Goal: Information Seeking & Learning: Check status

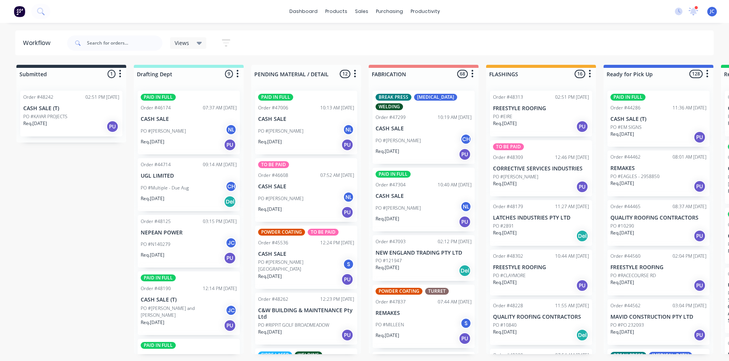
click at [194, 40] on div "Views" at bounding box center [188, 43] width 27 height 7
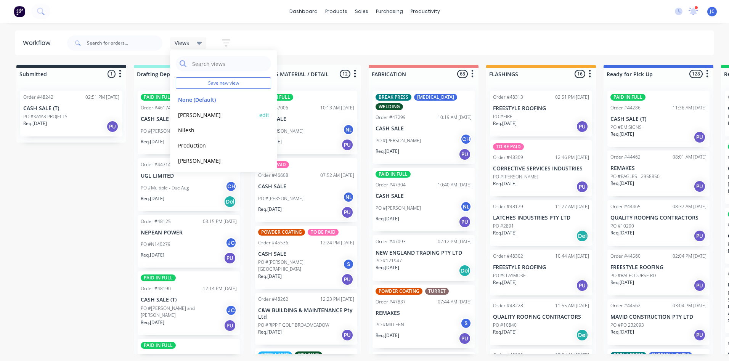
click at [193, 119] on button "[PERSON_NAME]" at bounding box center [216, 115] width 81 height 9
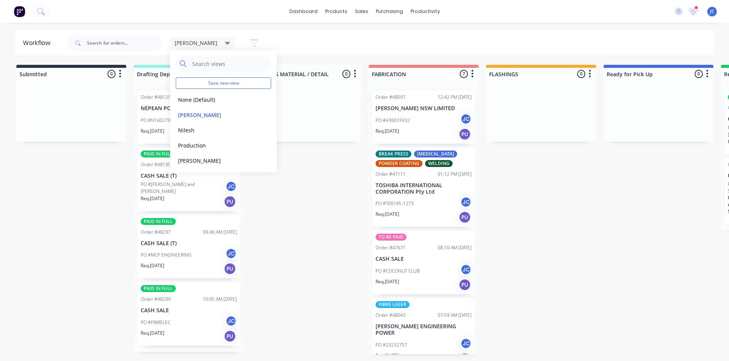
click at [242, 31] on header "Workflow [PERSON_NAME] Save new view None (Default) edit [PERSON_NAME] edit [PE…" at bounding box center [364, 42] width 699 height 25
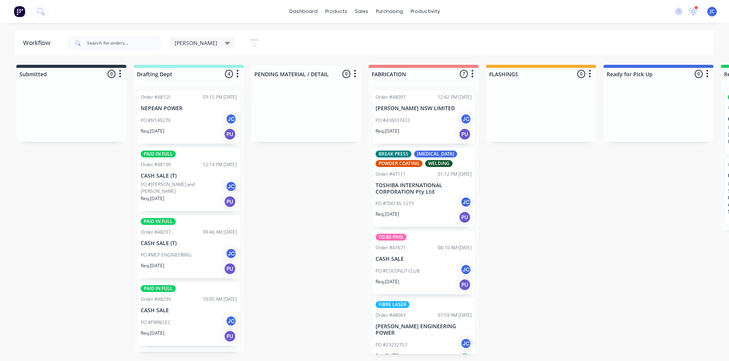
click at [200, 113] on div "PO #N140279 JC" at bounding box center [189, 120] width 96 height 14
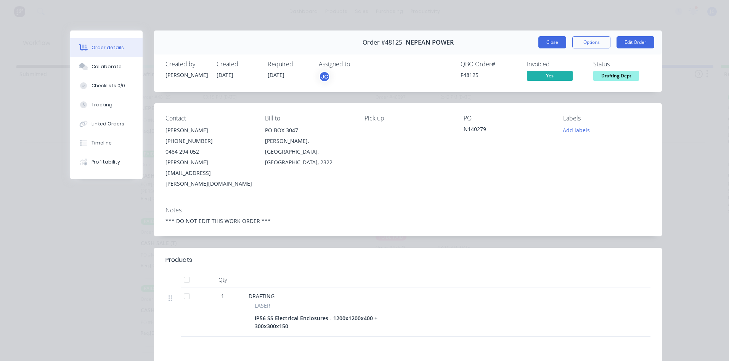
click at [542, 42] on button "Close" at bounding box center [552, 42] width 28 height 12
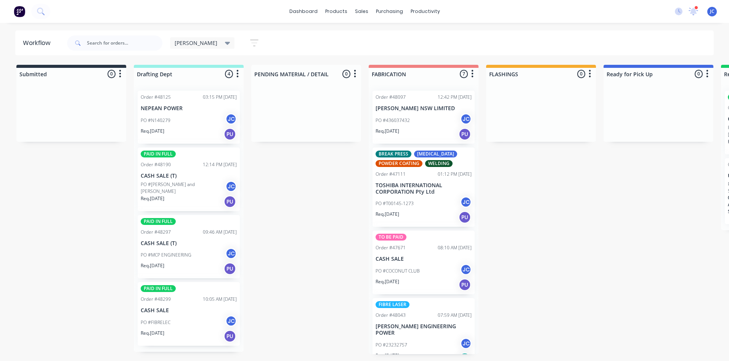
click at [196, 178] on p "CASH SALE (T)" at bounding box center [189, 176] width 96 height 6
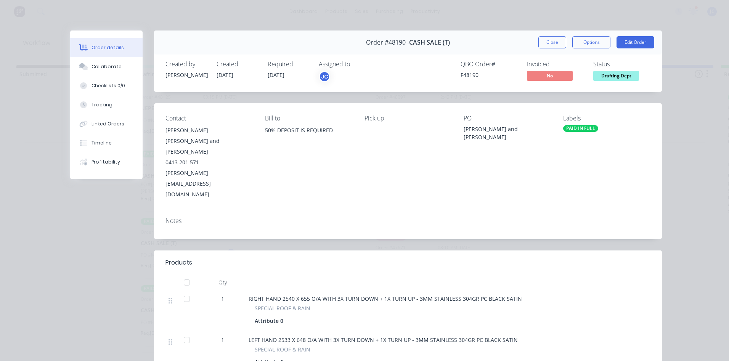
click at [551, 46] on button "Close" at bounding box center [552, 42] width 28 height 12
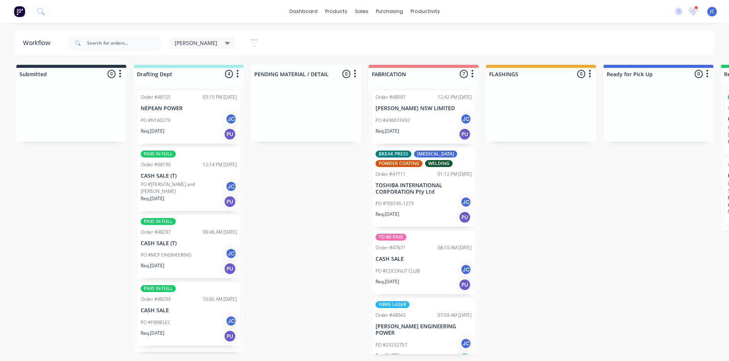
click at [205, 238] on div "PAID IN FULL Order #48297 09:46 AM [DATE] CASH SALE (T) PO #MCP ENGINEERING JC …" at bounding box center [189, 247] width 102 height 64
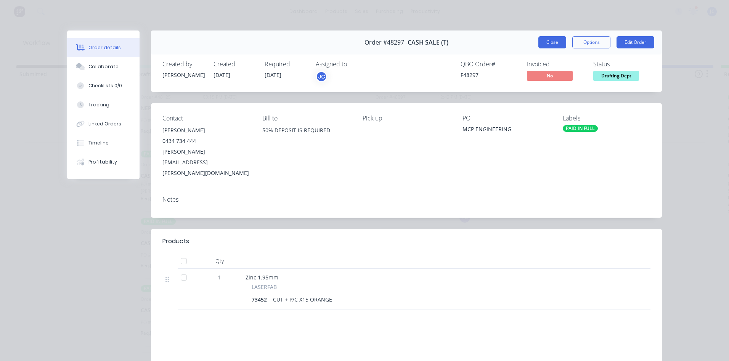
click at [545, 43] on button "Close" at bounding box center [552, 42] width 28 height 12
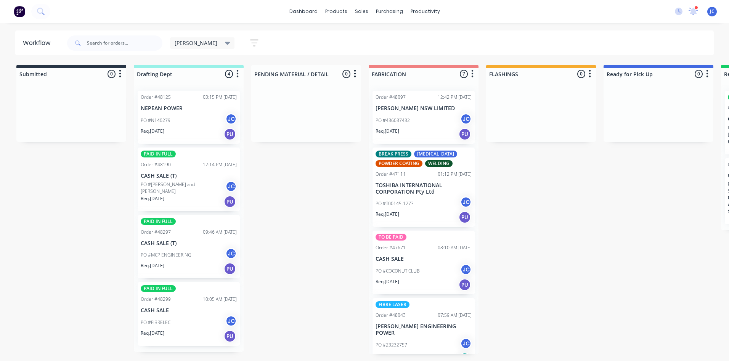
click at [178, 322] on div "PO #FIBRELEC JC" at bounding box center [189, 322] width 96 height 14
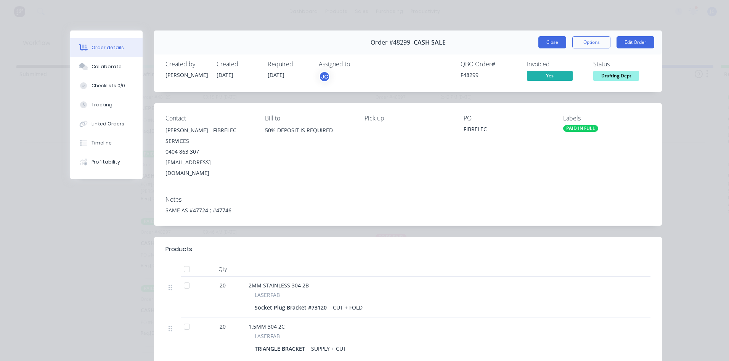
click at [560, 40] on button "Close" at bounding box center [552, 42] width 28 height 12
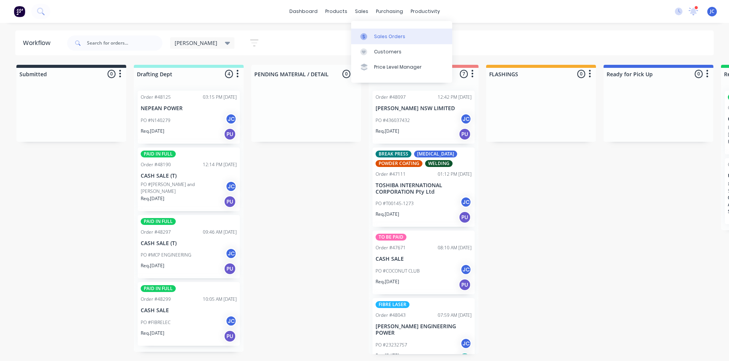
click at [373, 42] on link "Sales Orders" at bounding box center [401, 36] width 101 height 15
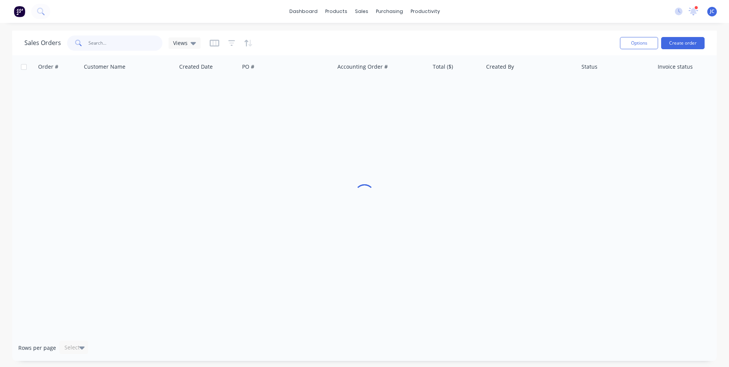
click at [115, 45] on input "text" at bounding box center [125, 42] width 74 height 15
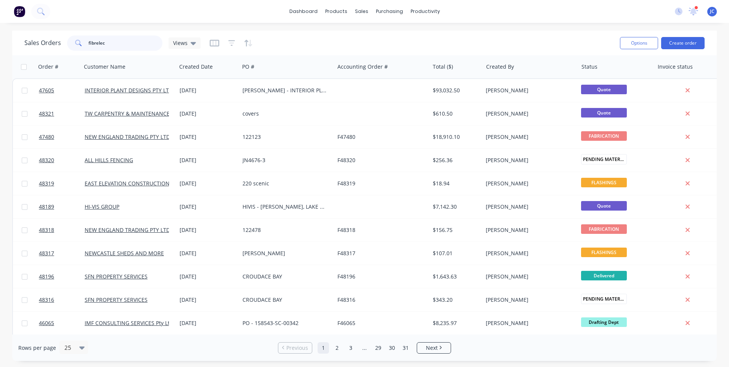
type input "fibrelec"
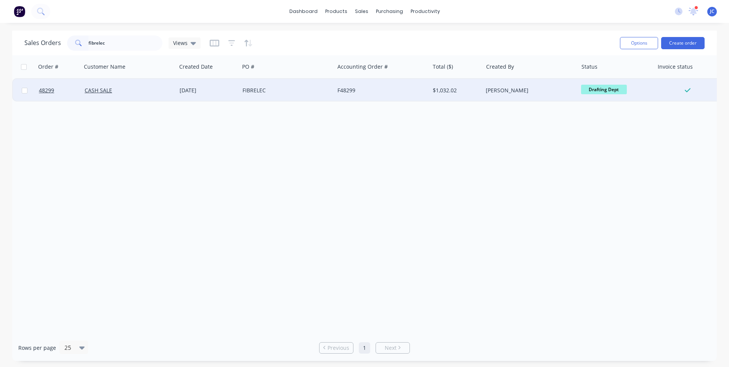
click at [301, 85] on div "FIBRELEC" at bounding box center [286, 90] width 95 height 23
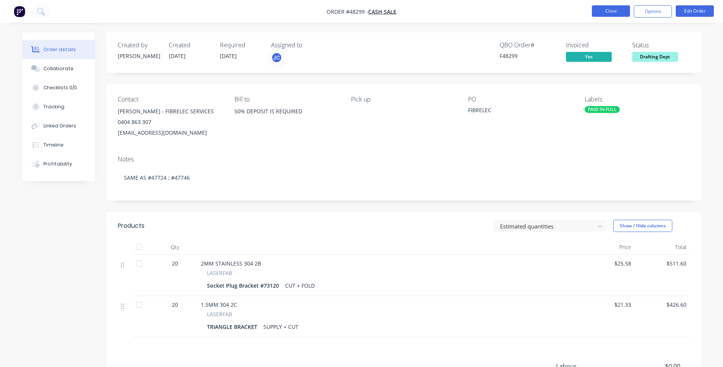
click at [614, 10] on button "Close" at bounding box center [611, 10] width 38 height 11
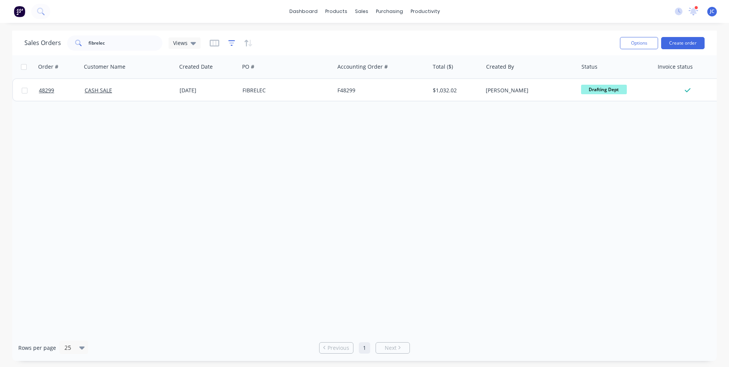
click at [229, 45] on icon "button" at bounding box center [231, 43] width 7 height 8
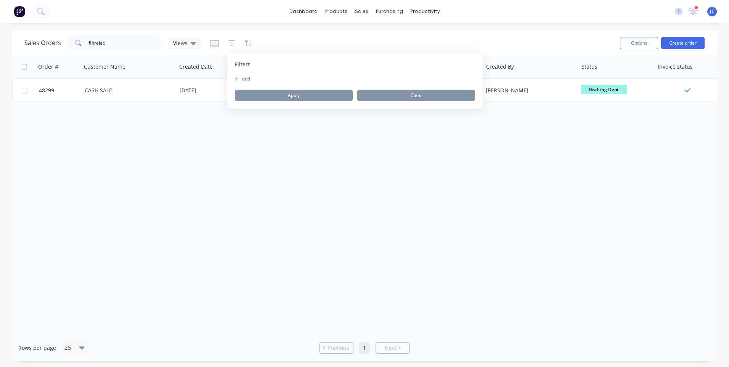
click at [247, 76] on button "add" at bounding box center [244, 79] width 19 height 6
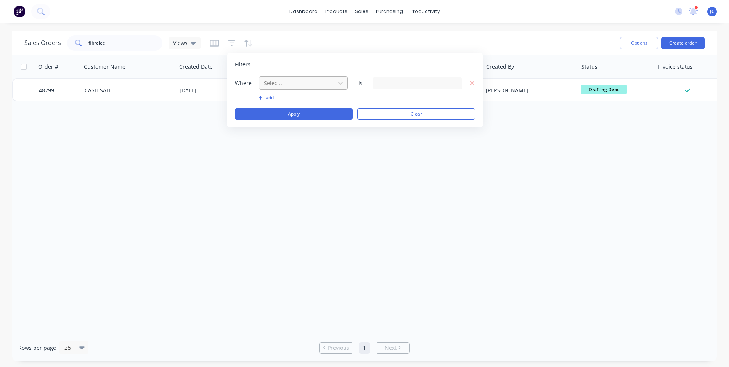
click at [281, 83] on div at bounding box center [297, 83] width 68 height 10
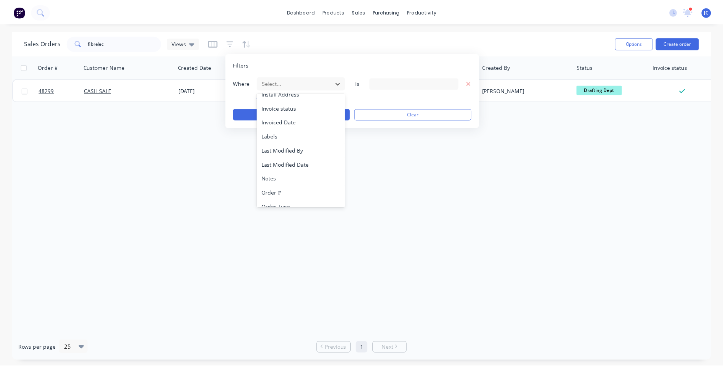
scroll to position [185, 0]
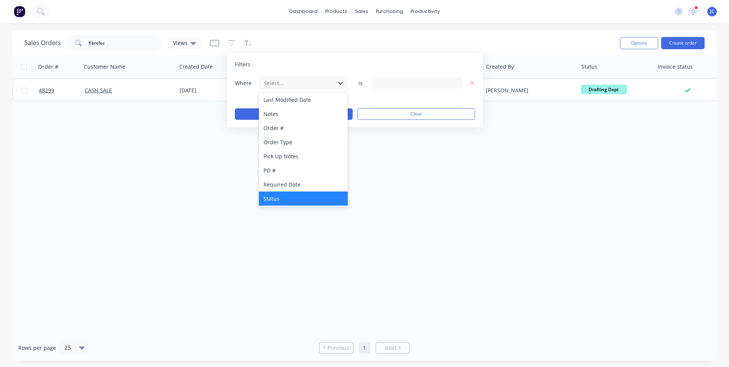
click at [274, 198] on div "Status" at bounding box center [303, 198] width 89 height 14
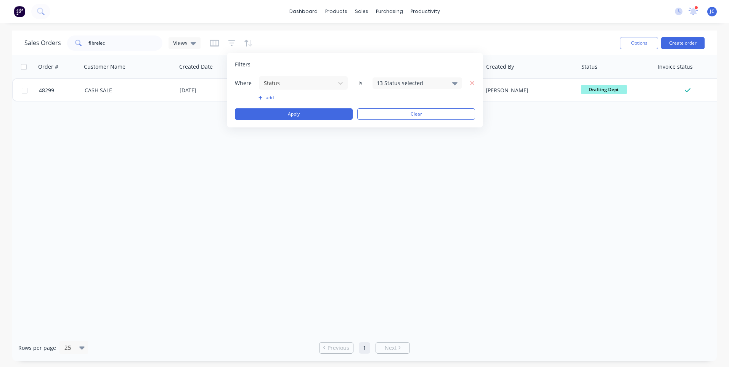
click at [388, 79] on div "13 Status selected" at bounding box center [411, 83] width 69 height 8
click at [386, 140] on div at bounding box center [384, 140] width 15 height 15
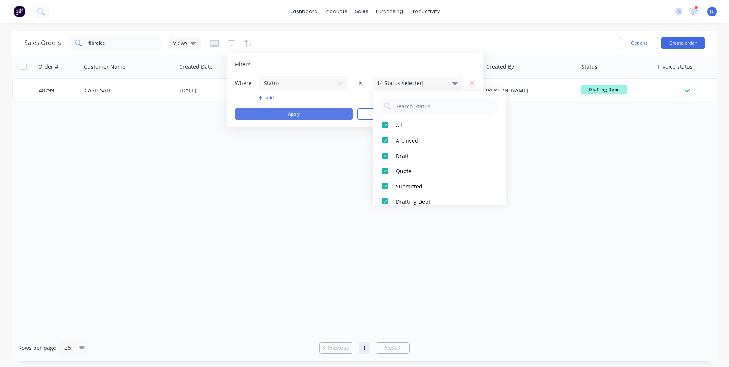
click at [317, 116] on button "Apply" at bounding box center [294, 113] width 118 height 11
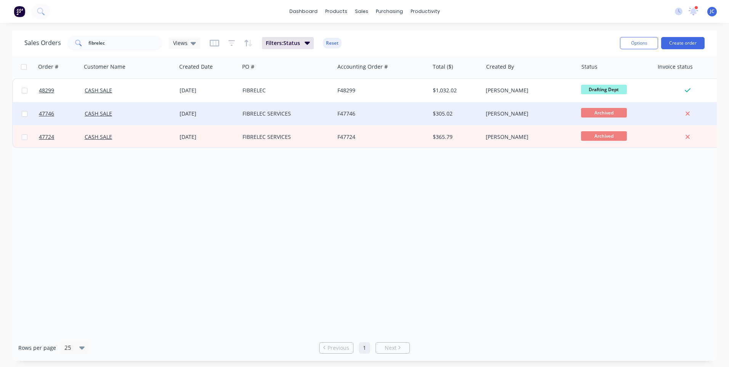
click at [313, 109] on div "FIBRELEC SERVICES" at bounding box center [286, 113] width 95 height 23
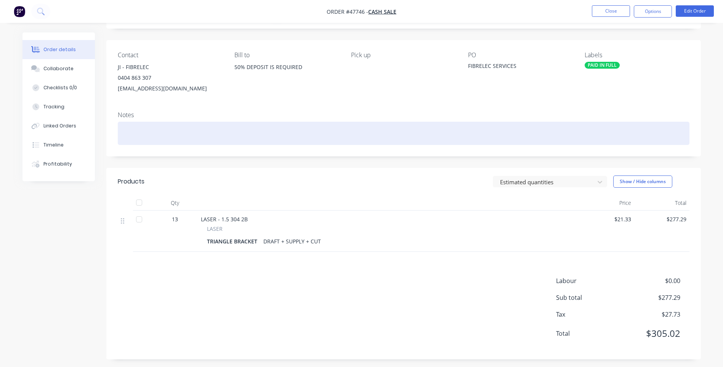
scroll to position [48, 0]
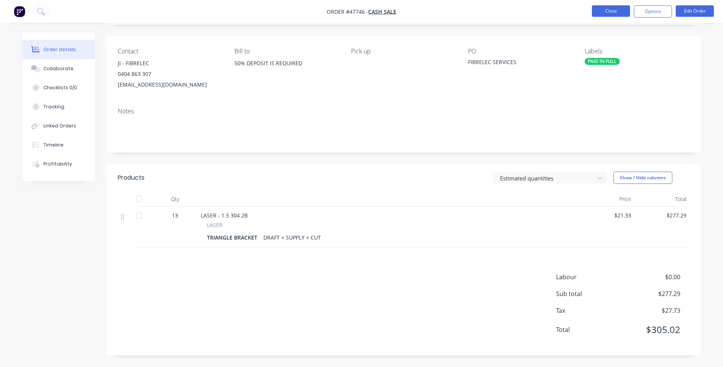
click at [611, 11] on button "Close" at bounding box center [611, 10] width 38 height 11
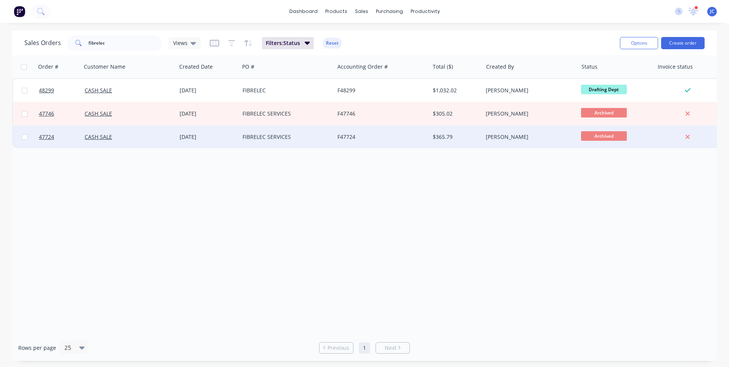
click at [231, 136] on div "[DATE]" at bounding box center [208, 137] width 57 height 8
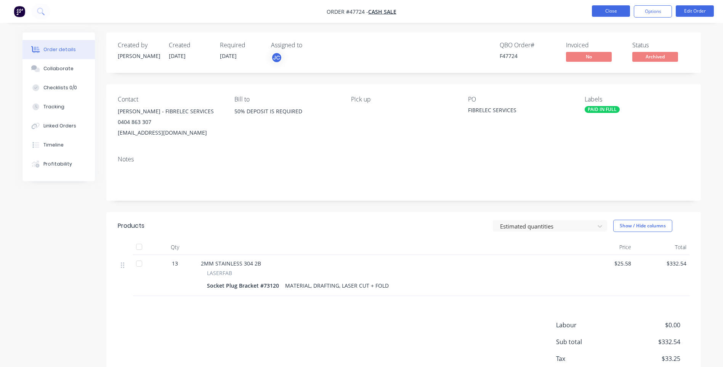
click at [601, 13] on button "Close" at bounding box center [611, 10] width 38 height 11
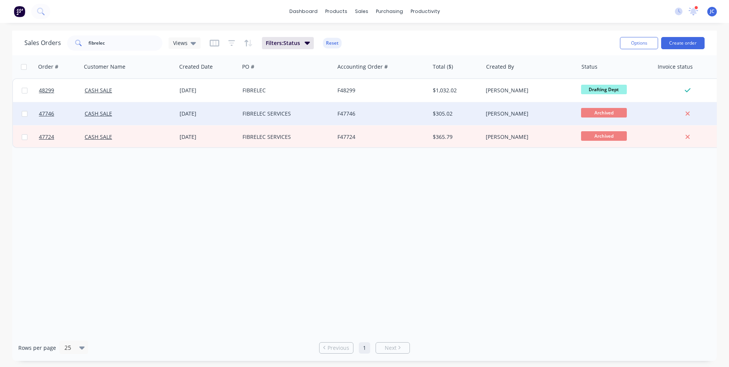
click at [375, 109] on div "F47746" at bounding box center [381, 113] width 95 height 23
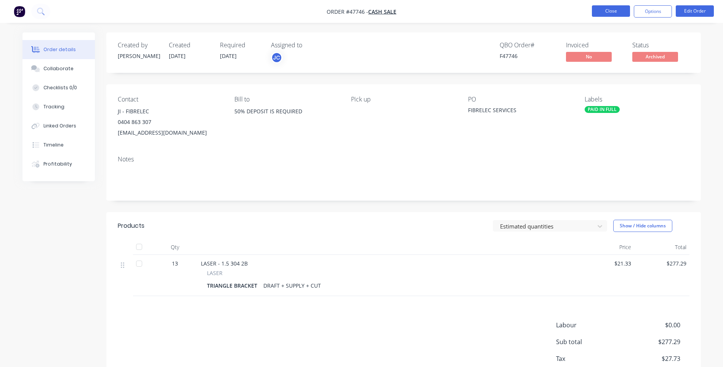
click at [603, 13] on button "Close" at bounding box center [611, 10] width 38 height 11
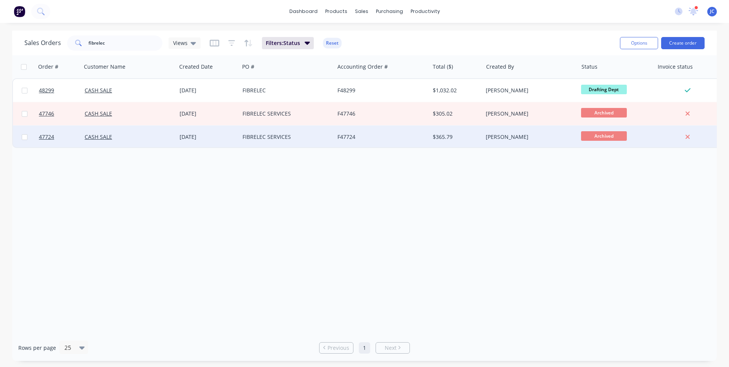
click at [312, 138] on div "FIBRELEC SERVICES" at bounding box center [284, 137] width 85 height 8
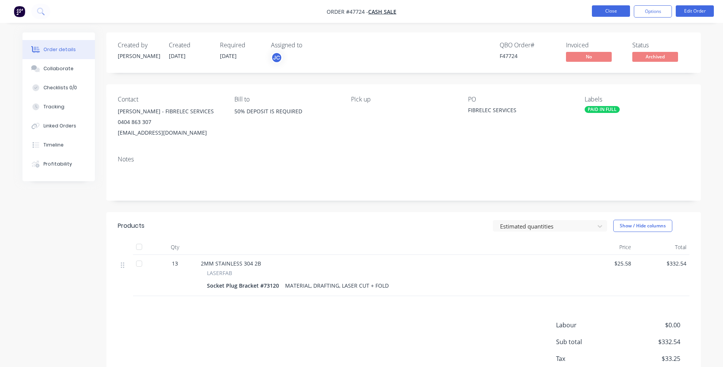
click at [617, 7] on button "Close" at bounding box center [611, 10] width 38 height 11
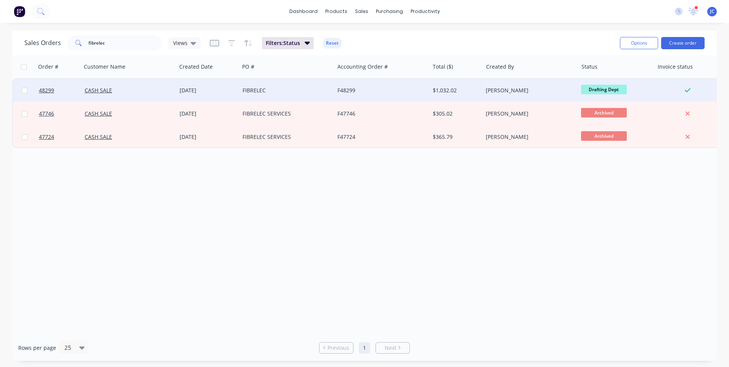
click at [278, 90] on div "FIBRELEC" at bounding box center [284, 91] width 85 height 8
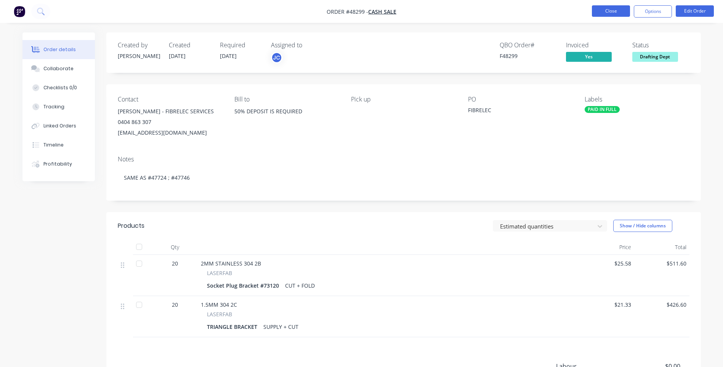
click at [609, 13] on button "Close" at bounding box center [611, 10] width 38 height 11
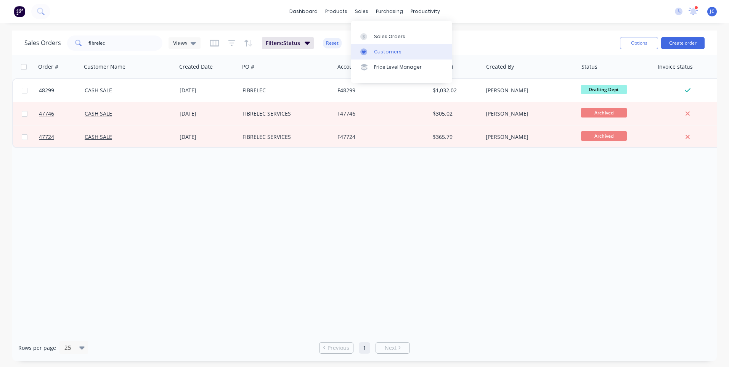
click at [374, 49] on div "Customers" at bounding box center [387, 51] width 27 height 7
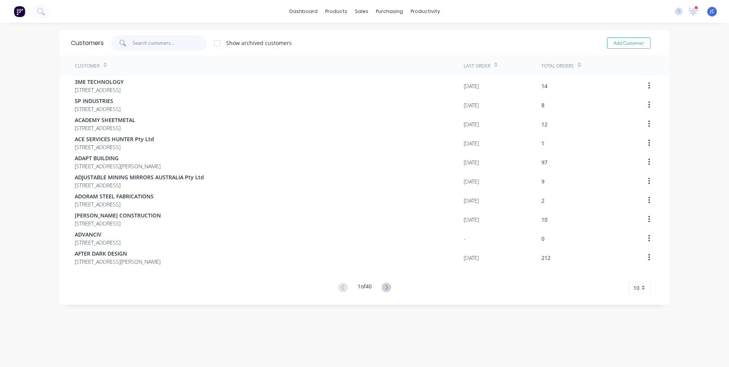
click at [145, 42] on input "text" at bounding box center [170, 42] width 74 height 15
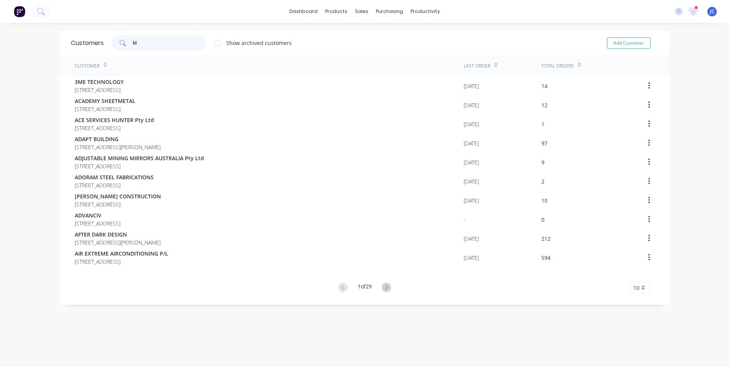
click at [152, 41] on input "M" at bounding box center [170, 42] width 74 height 15
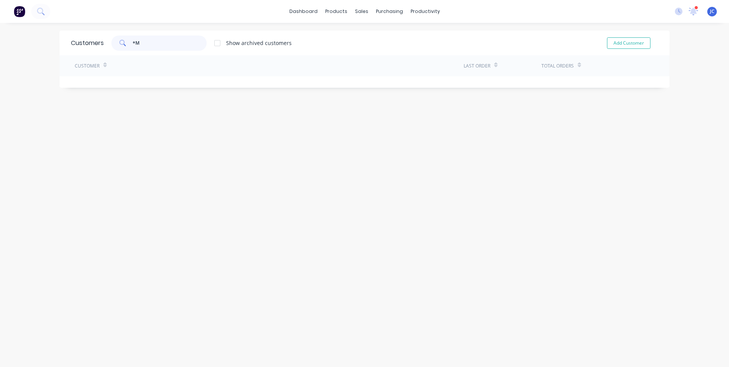
click at [164, 44] on input "*M" at bounding box center [170, 42] width 74 height 15
type input "*M*"
click at [690, 12] on icon at bounding box center [693, 11] width 7 height 6
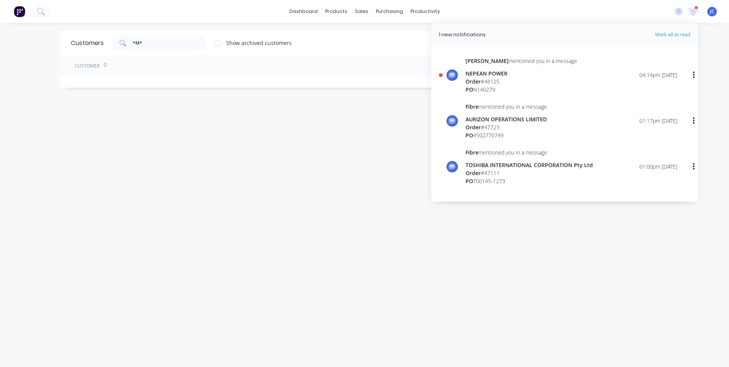
click at [502, 76] on div "NEPEAN POWER" at bounding box center [521, 73] width 112 height 8
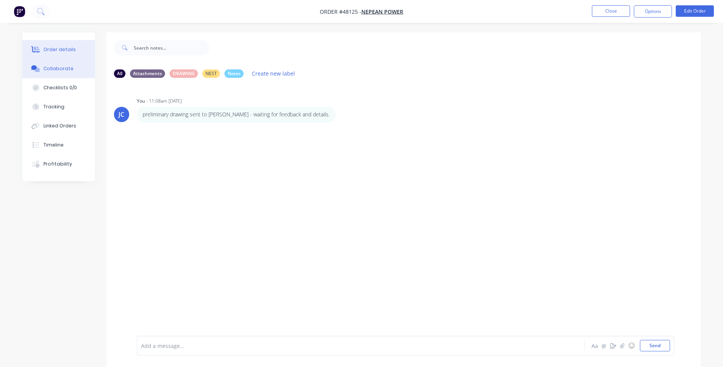
click at [66, 52] on div "Order details" at bounding box center [59, 49] width 32 height 7
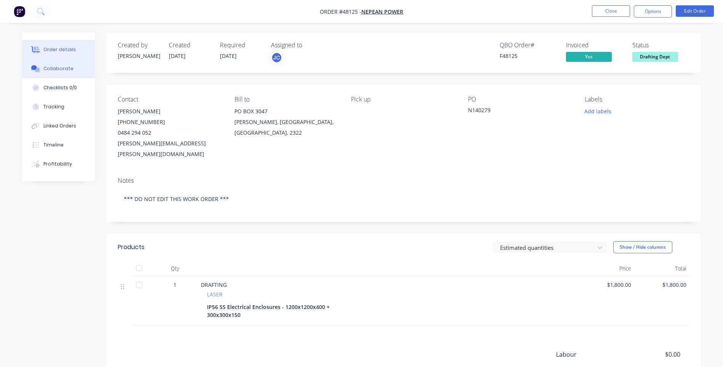
click at [52, 67] on div "Collaborate" at bounding box center [58, 68] width 30 height 7
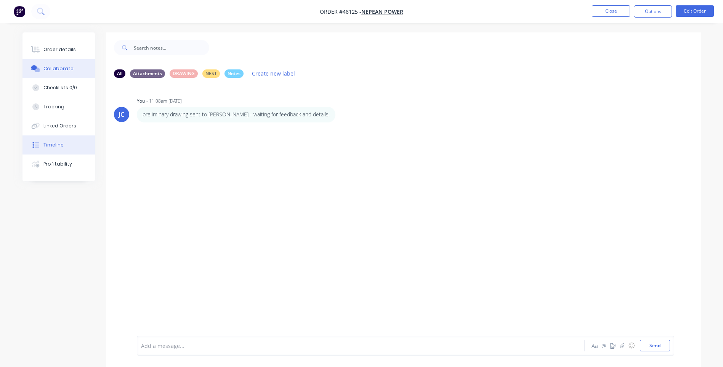
click at [51, 148] on div "Timeline" at bounding box center [53, 144] width 20 height 7
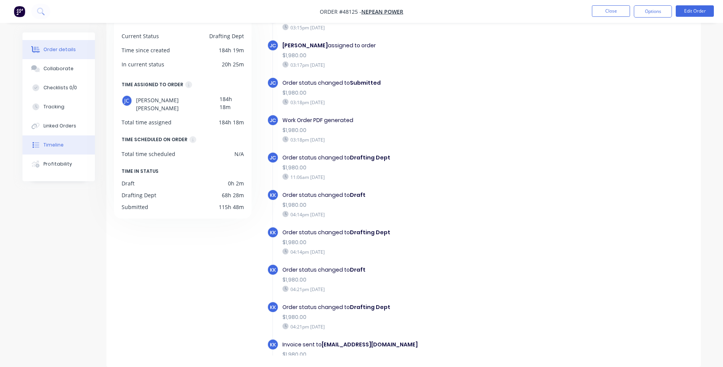
click at [55, 53] on button "Order details" at bounding box center [58, 49] width 72 height 19
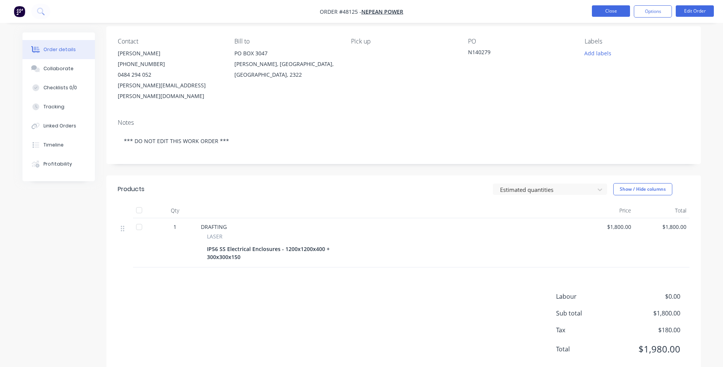
click at [619, 11] on button "Close" at bounding box center [611, 10] width 38 height 11
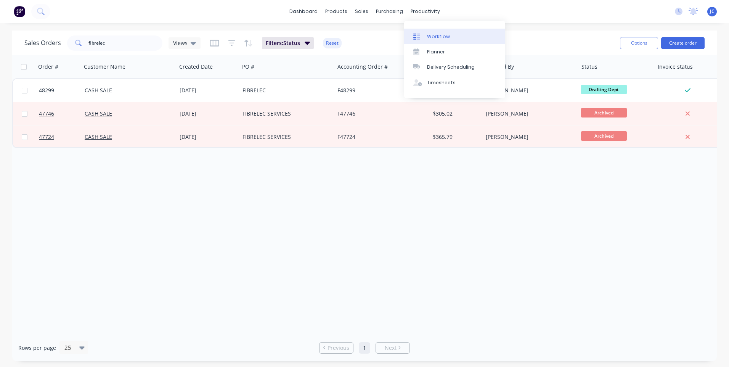
click at [431, 35] on div "Workflow" at bounding box center [438, 36] width 23 height 7
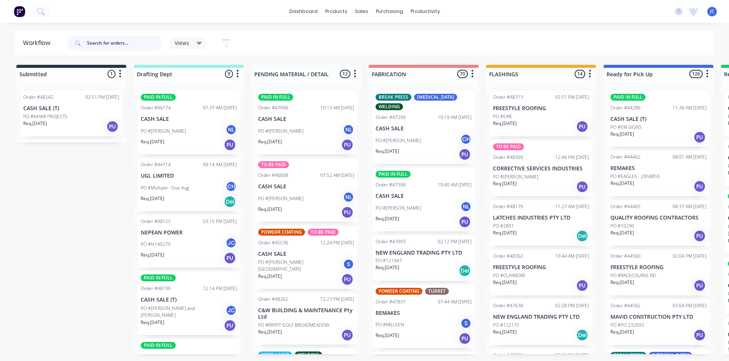
click at [121, 41] on input "text" at bounding box center [124, 42] width 75 height 15
type input "48297"
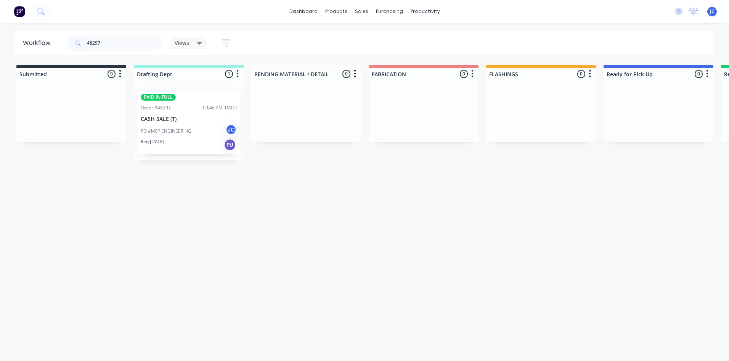
click at [200, 140] on div "Req. [DATE] PU" at bounding box center [189, 144] width 96 height 13
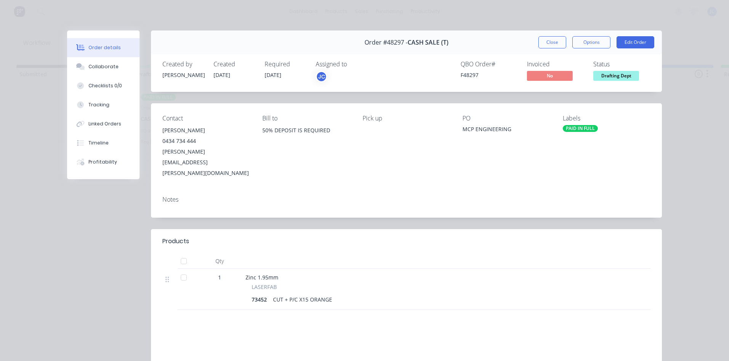
click at [604, 72] on span "Drafting Dept" at bounding box center [616, 76] width 46 height 10
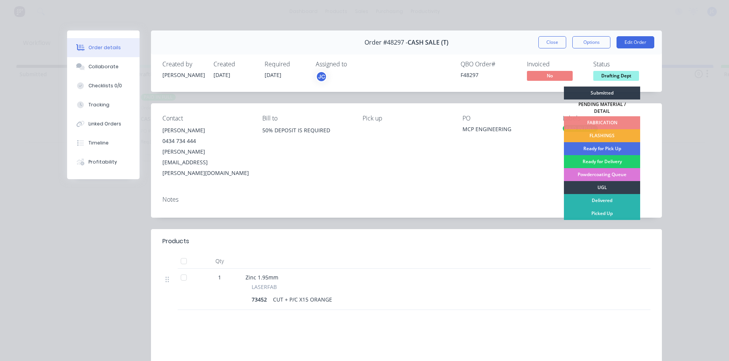
drag, startPoint x: 600, startPoint y: 119, endPoint x: 608, endPoint y: 143, distance: 26.2
click at [600, 119] on div "FABRICATION" at bounding box center [602, 122] width 76 height 13
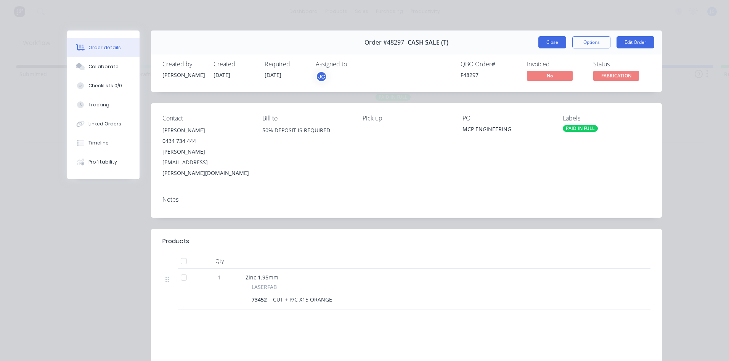
click at [551, 42] on button "Close" at bounding box center [552, 42] width 28 height 12
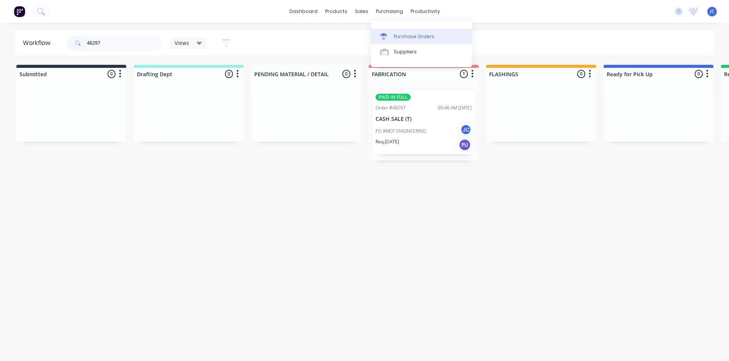
click at [397, 35] on div "Purchase Orders" at bounding box center [414, 36] width 40 height 7
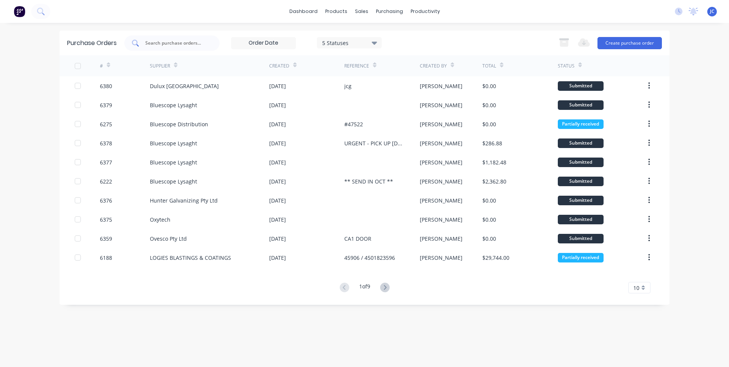
click at [179, 43] on input "text" at bounding box center [175, 43] width 63 height 8
click at [184, 44] on input "text" at bounding box center [175, 43] width 63 height 8
click at [371, 42] on div "5 Statuses" at bounding box center [349, 42] width 55 height 8
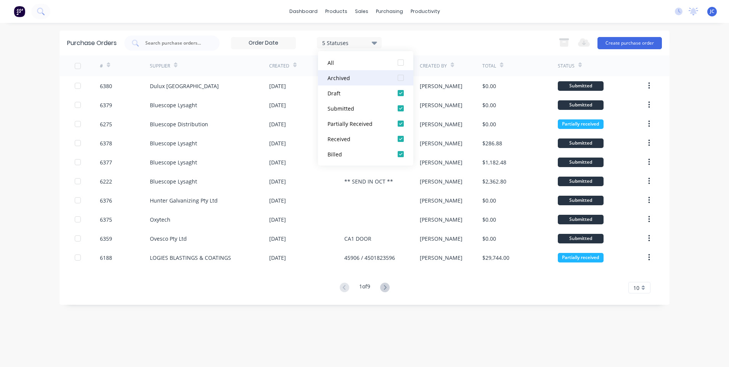
click at [401, 77] on div at bounding box center [400, 77] width 15 height 15
click at [307, 40] on div "7 Statuses" at bounding box center [306, 43] width 151 height 12
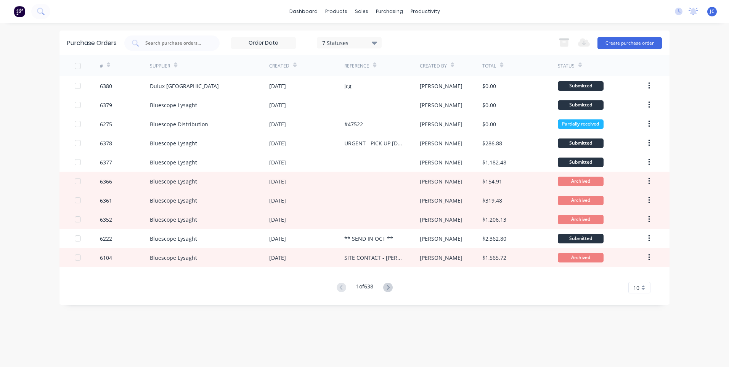
click at [163, 66] on div "Supplier" at bounding box center [160, 66] width 20 height 7
click at [180, 64] on div "Supplier" at bounding box center [209, 65] width 119 height 21
click at [176, 66] on icon at bounding box center [175, 66] width 3 height 2
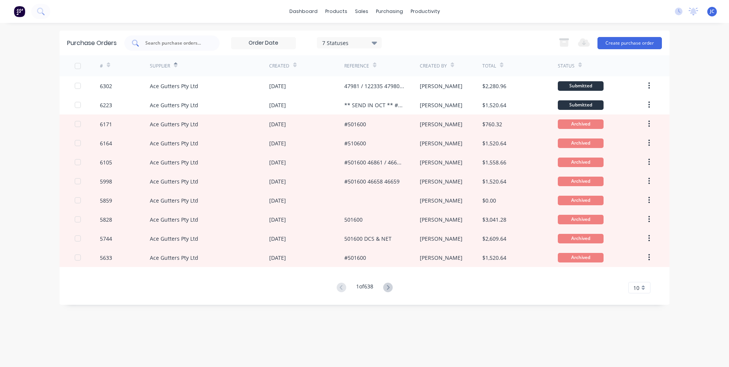
click at [176, 46] on input "text" at bounding box center [175, 43] width 63 height 8
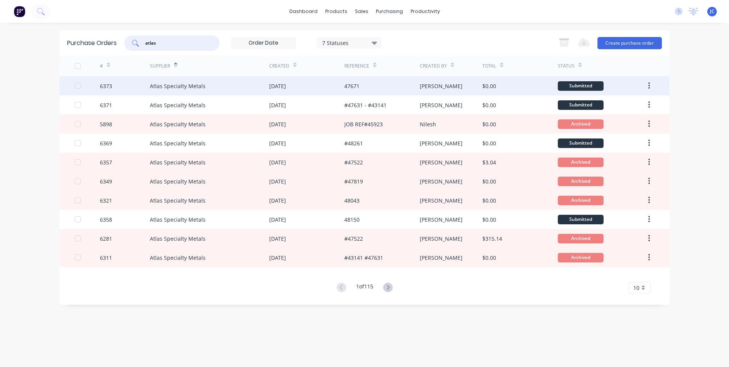
type input "atlas"
click at [389, 87] on div "47671" at bounding box center [381, 85] width 75 height 19
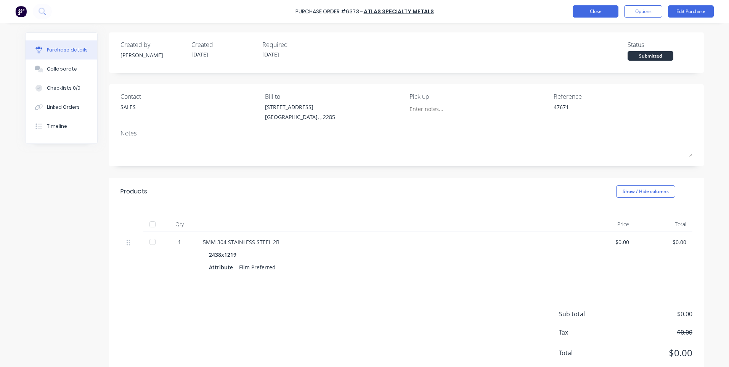
click at [586, 10] on button "Close" at bounding box center [596, 11] width 46 height 12
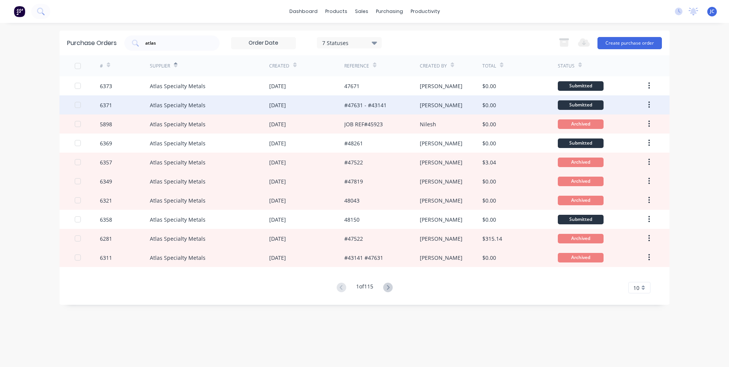
click at [388, 105] on div "#47631 - #43141" at bounding box center [381, 104] width 75 height 19
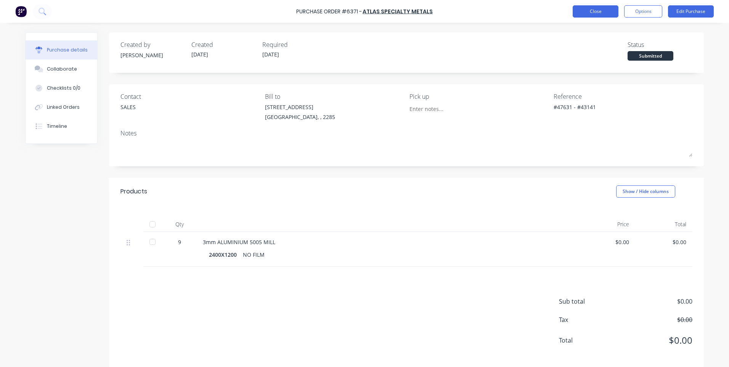
click at [578, 11] on button "Close" at bounding box center [596, 11] width 46 height 12
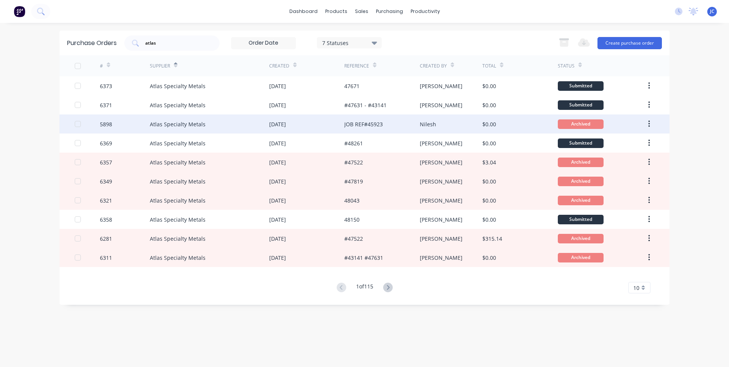
click at [374, 125] on div "JOB REF#45923" at bounding box center [363, 124] width 38 height 8
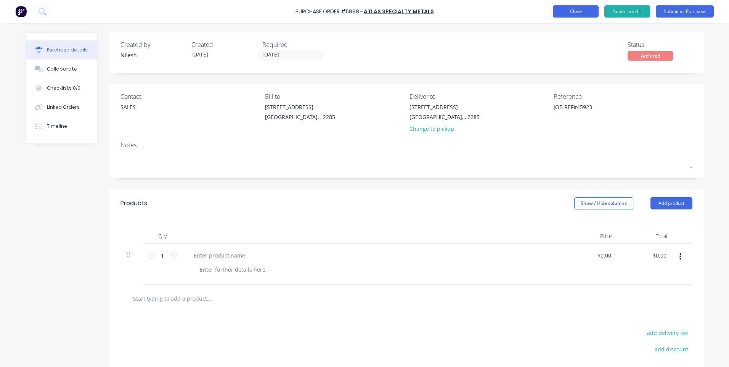
click at [571, 14] on button "Close" at bounding box center [576, 11] width 46 height 12
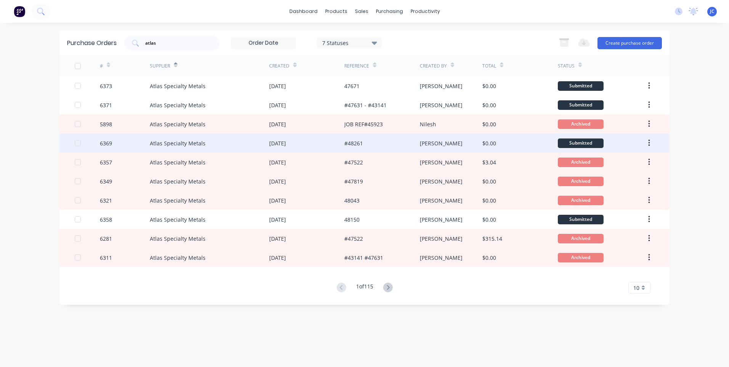
click at [367, 143] on div "#48261" at bounding box center [381, 142] width 75 height 19
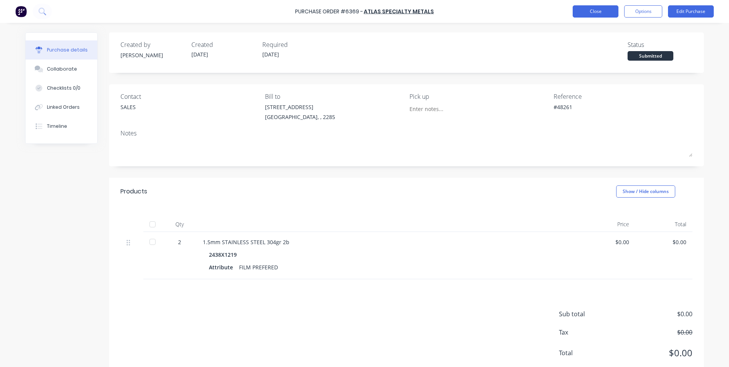
click at [590, 13] on button "Close" at bounding box center [596, 11] width 46 height 12
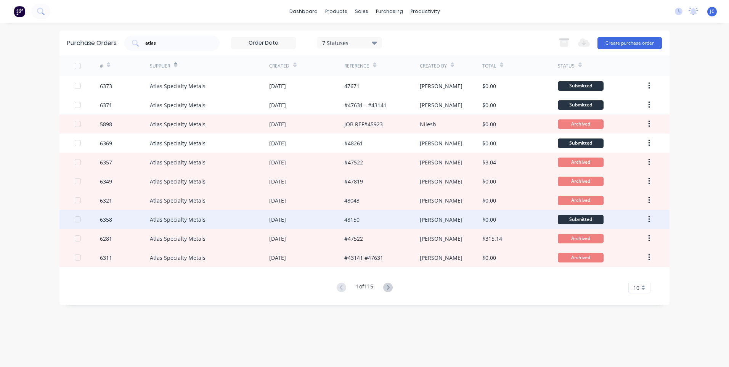
click at [359, 218] on div "48150" at bounding box center [351, 219] width 15 height 8
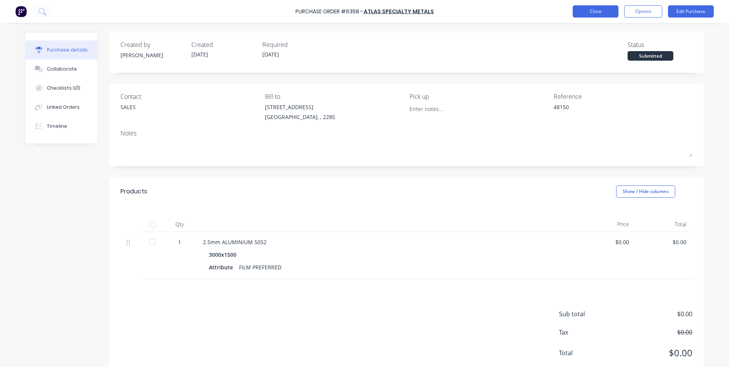
click at [595, 14] on button "Close" at bounding box center [596, 11] width 46 height 12
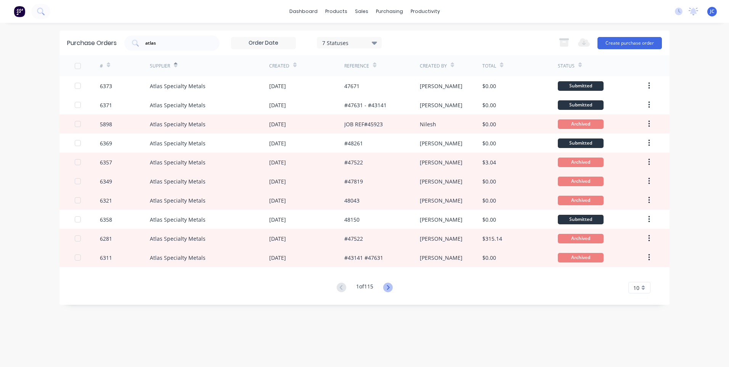
click at [387, 287] on icon at bounding box center [388, 287] width 10 height 10
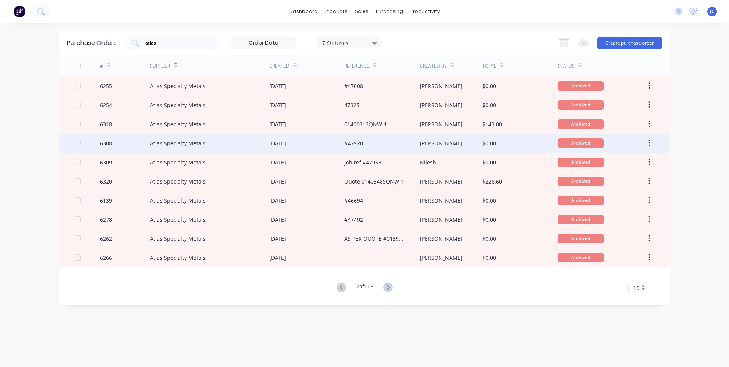
click at [431, 143] on div "[PERSON_NAME]" at bounding box center [441, 143] width 43 height 8
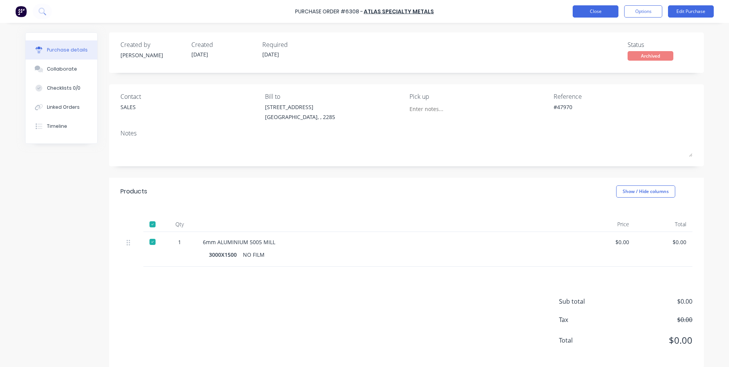
click at [582, 13] on button "Close" at bounding box center [596, 11] width 46 height 12
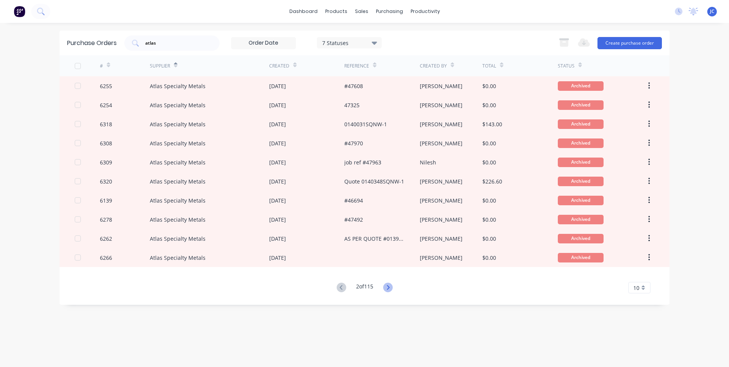
click at [391, 286] on icon at bounding box center [388, 287] width 10 height 10
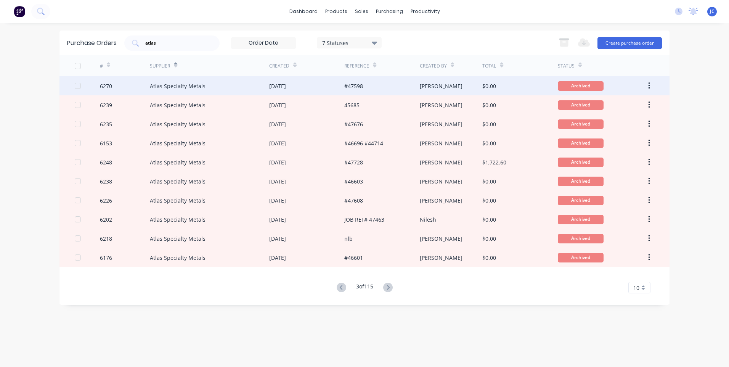
click at [374, 90] on div "#47598" at bounding box center [381, 85] width 75 height 19
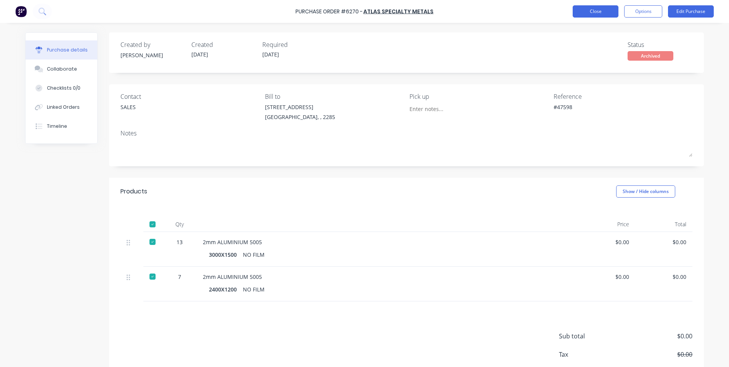
click at [602, 15] on button "Close" at bounding box center [596, 11] width 46 height 12
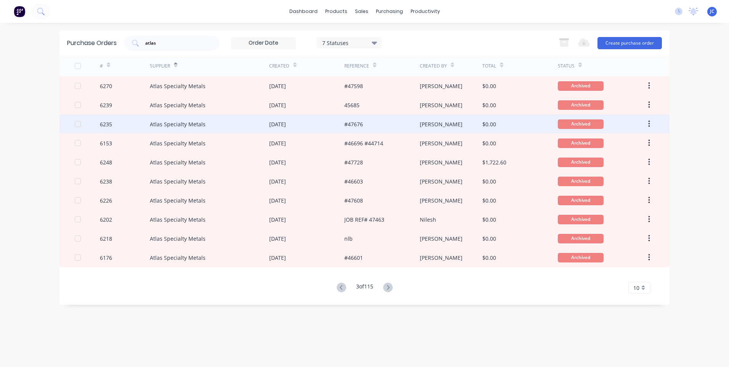
click at [372, 122] on div "#47676" at bounding box center [381, 123] width 75 height 19
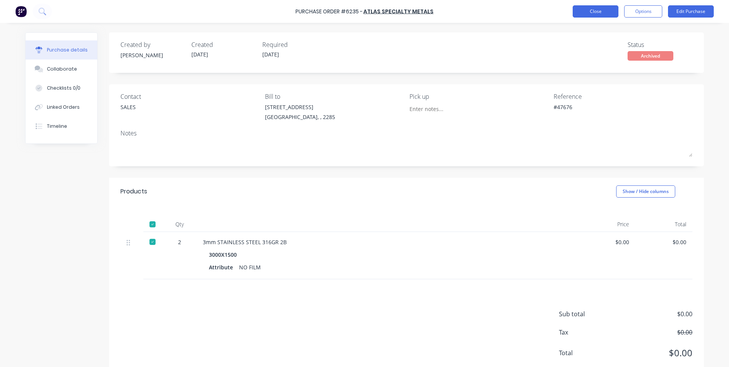
click at [596, 16] on button "Close" at bounding box center [596, 11] width 46 height 12
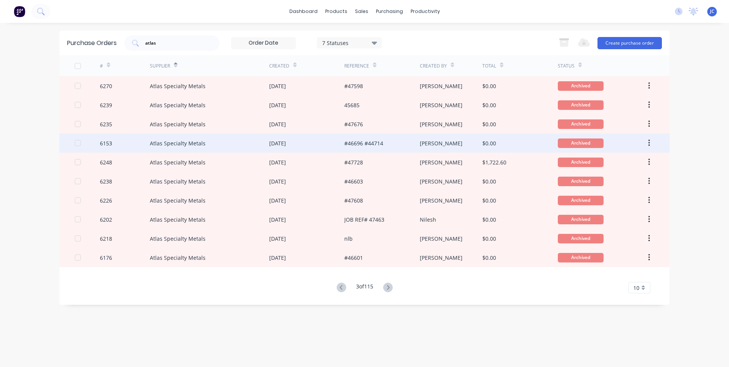
click at [354, 145] on div "#46696 #44714" at bounding box center [363, 143] width 39 height 8
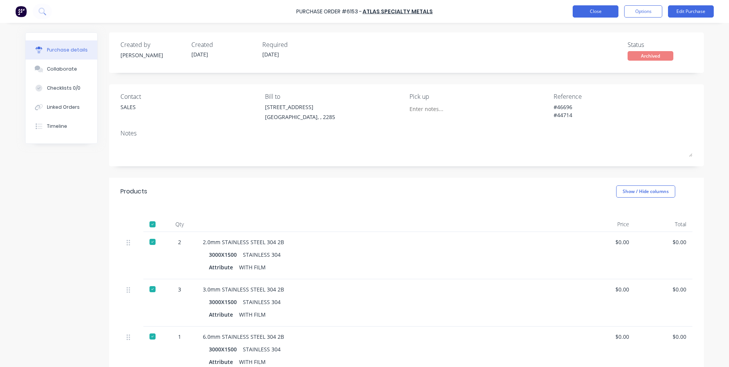
click at [598, 14] on button "Close" at bounding box center [596, 11] width 46 height 12
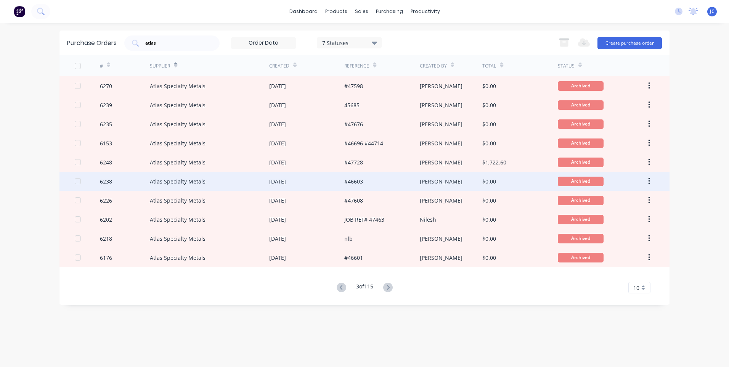
click at [378, 181] on div "#46603" at bounding box center [381, 181] width 75 height 19
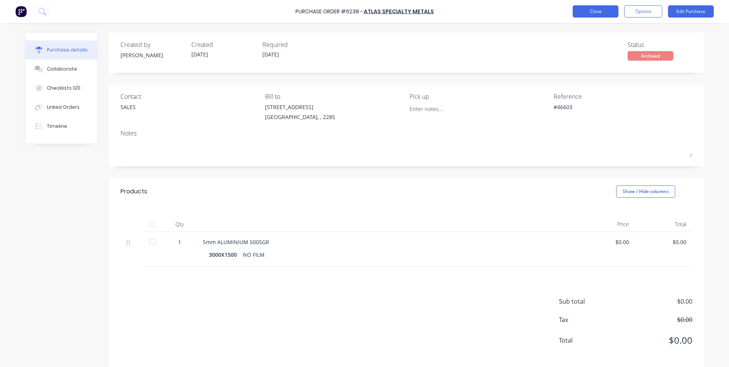
click at [595, 13] on button "Close" at bounding box center [596, 11] width 46 height 12
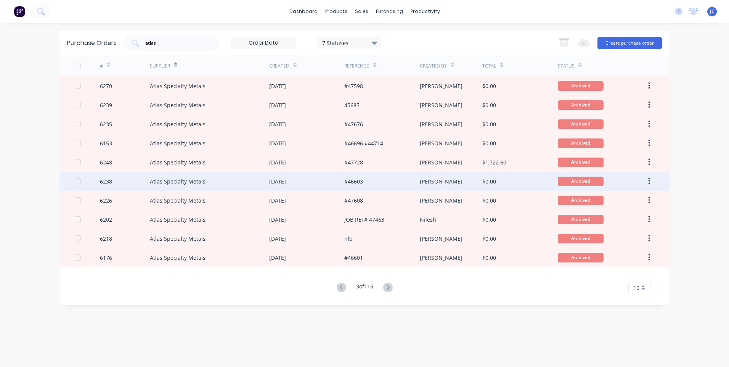
click at [365, 181] on div "#46603" at bounding box center [381, 181] width 75 height 19
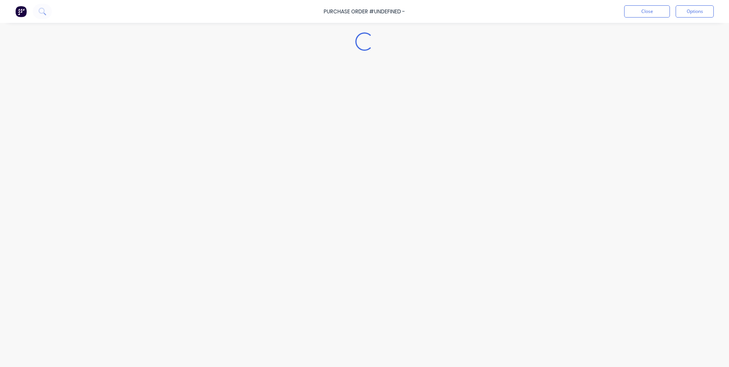
type textarea "x"
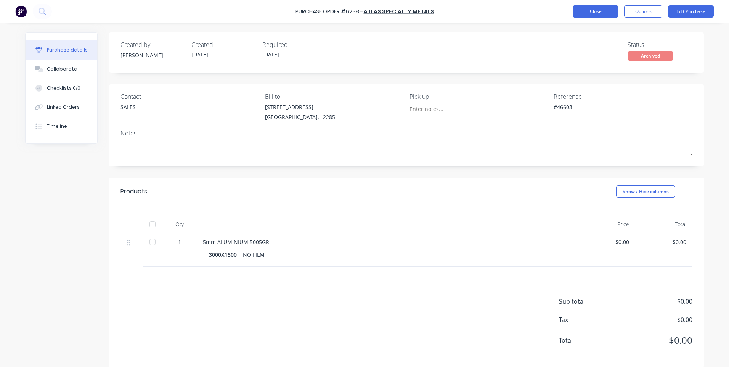
click at [590, 17] on button "Close" at bounding box center [596, 11] width 46 height 12
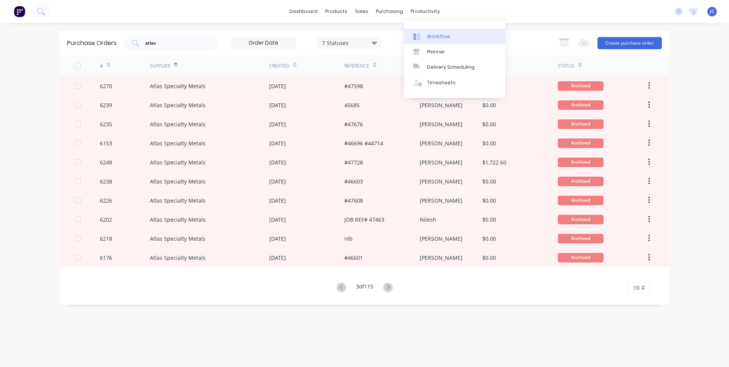
click at [433, 39] on div "Workflow" at bounding box center [438, 36] width 23 height 7
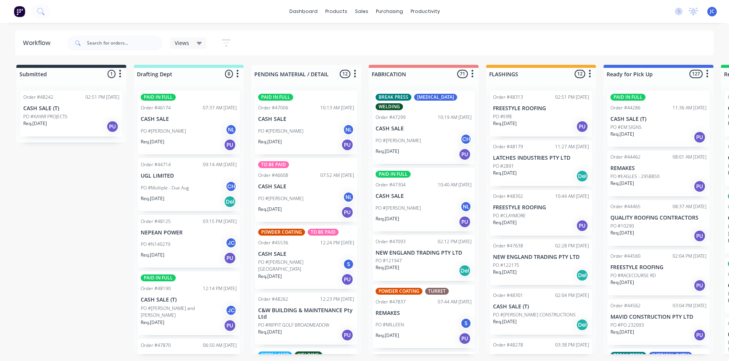
click at [202, 43] on div "Views" at bounding box center [188, 42] width 37 height 11
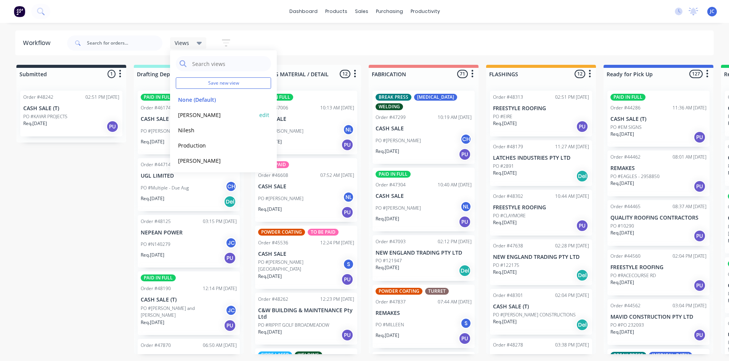
click at [188, 114] on button "[PERSON_NAME]" at bounding box center [216, 115] width 81 height 9
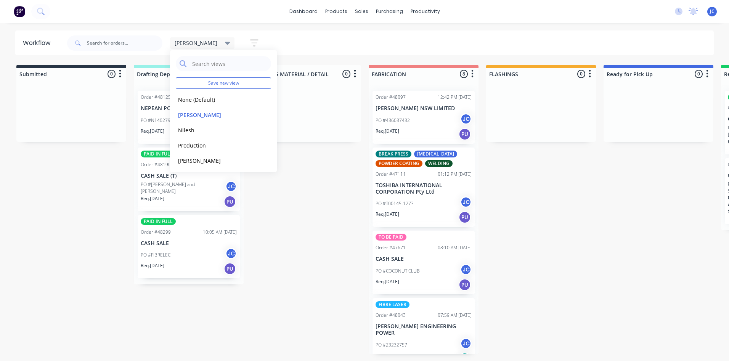
click at [117, 170] on div "Submitted 0 Sort By Created date Required date Order number Customer name Most …" at bounding box center [629, 209] width 1271 height 289
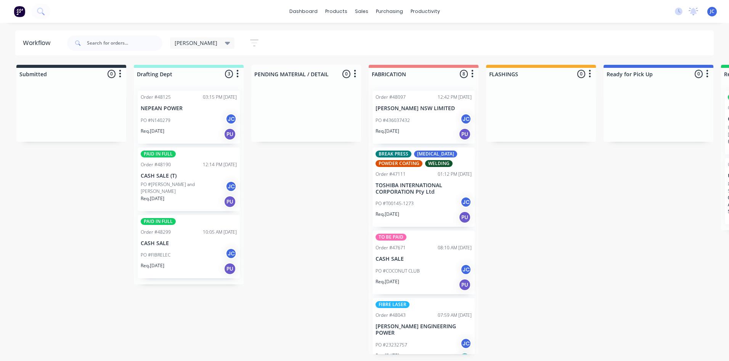
click at [186, 239] on div "PAID IN FULL Order #48299 10:05 AM [DATE] CASH SALE PO #FIBRELEC JC Req. [DATE]…" at bounding box center [189, 247] width 102 height 64
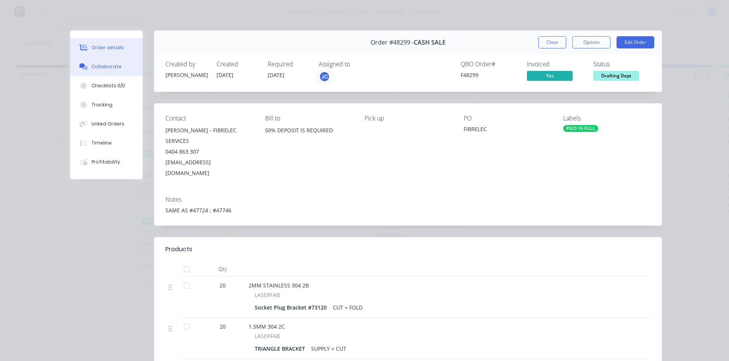
click at [91, 70] on div "Collaborate" at bounding box center [106, 66] width 30 height 7
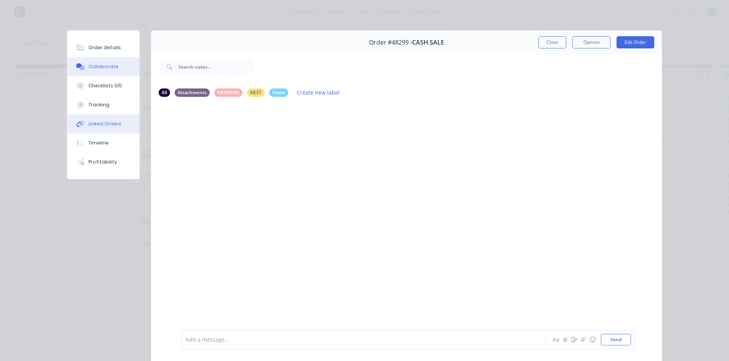
click at [90, 121] on div "Linked Orders" at bounding box center [104, 123] width 33 height 7
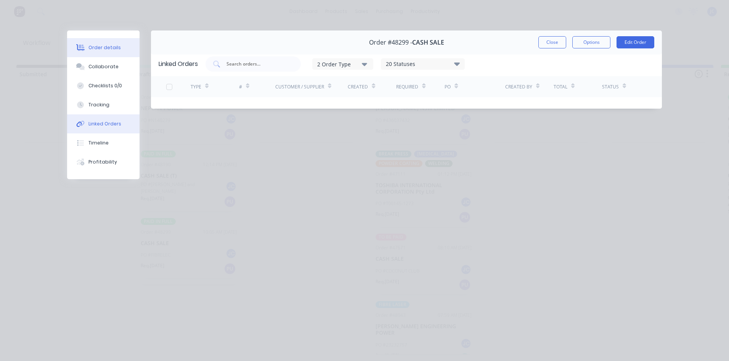
click at [99, 51] on div "Order details" at bounding box center [104, 47] width 32 height 7
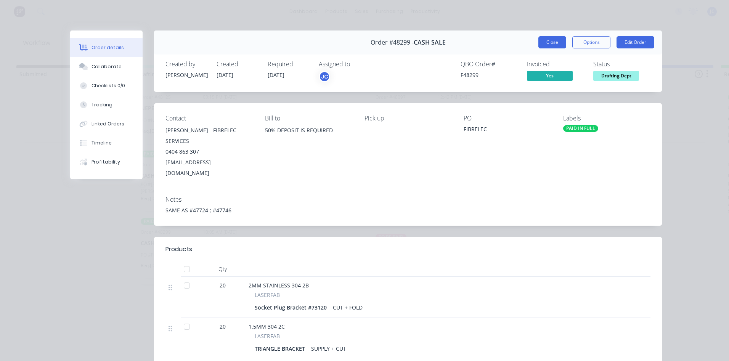
click at [543, 43] on button "Close" at bounding box center [552, 42] width 28 height 12
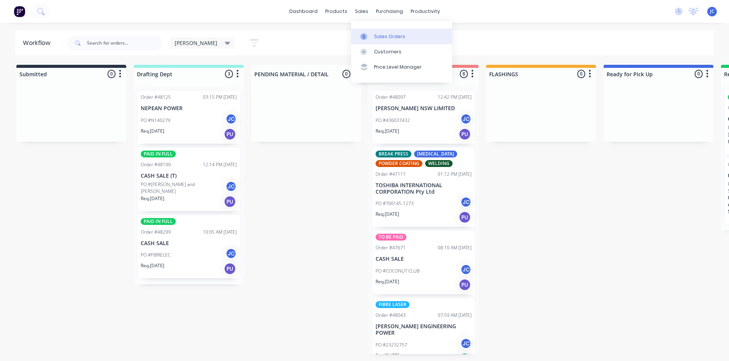
click at [375, 32] on link "Sales Orders" at bounding box center [401, 36] width 101 height 15
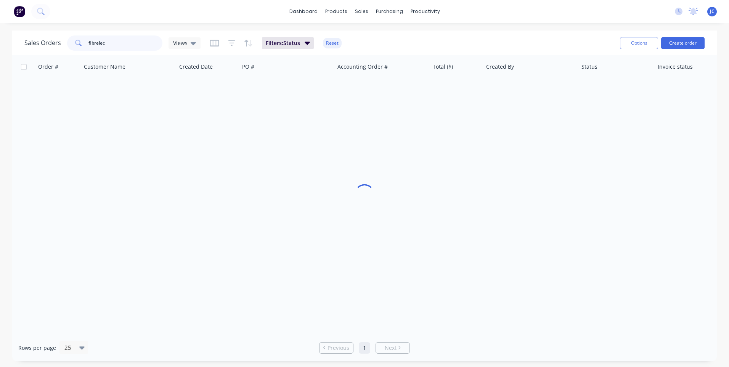
drag, startPoint x: 121, startPoint y: 45, endPoint x: 75, endPoint y: 46, distance: 46.1
click at [75, 46] on div "fibrelec" at bounding box center [114, 42] width 95 height 15
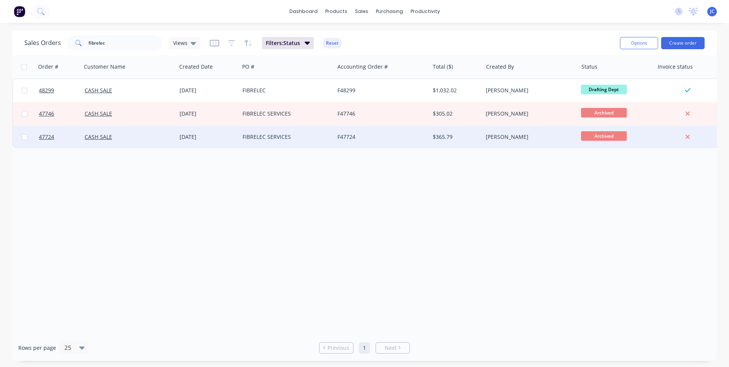
click at [333, 136] on div "FIBRELEC SERVICES" at bounding box center [286, 136] width 95 height 23
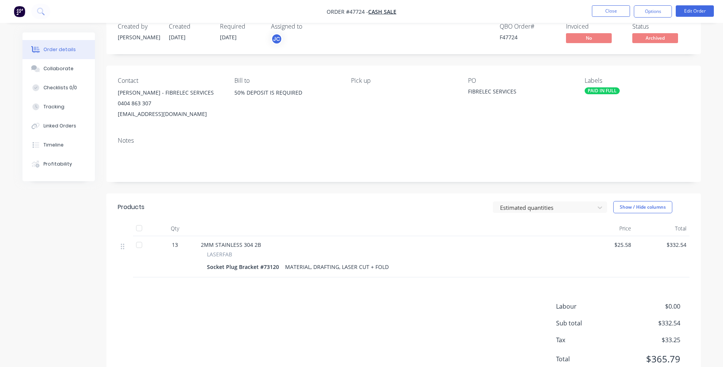
scroll to position [48, 0]
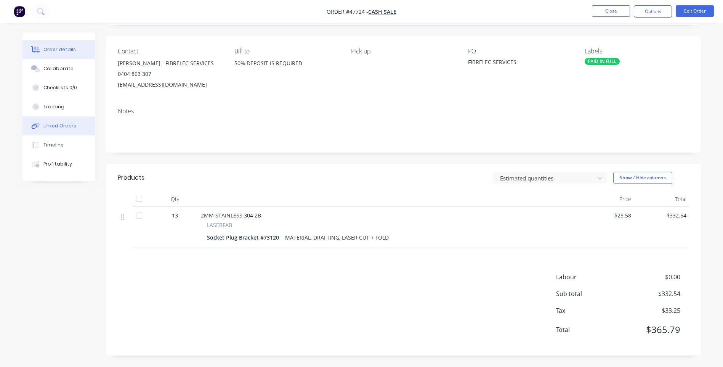
click at [62, 126] on div "Linked Orders" at bounding box center [59, 125] width 33 height 7
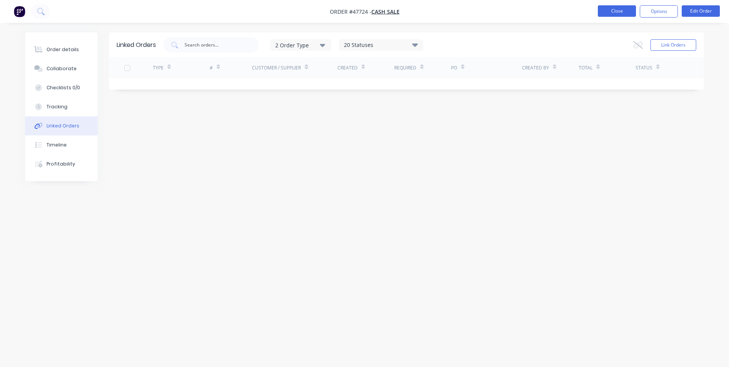
click at [616, 12] on button "Close" at bounding box center [617, 10] width 38 height 11
